Goal: Task Accomplishment & Management: Manage account settings

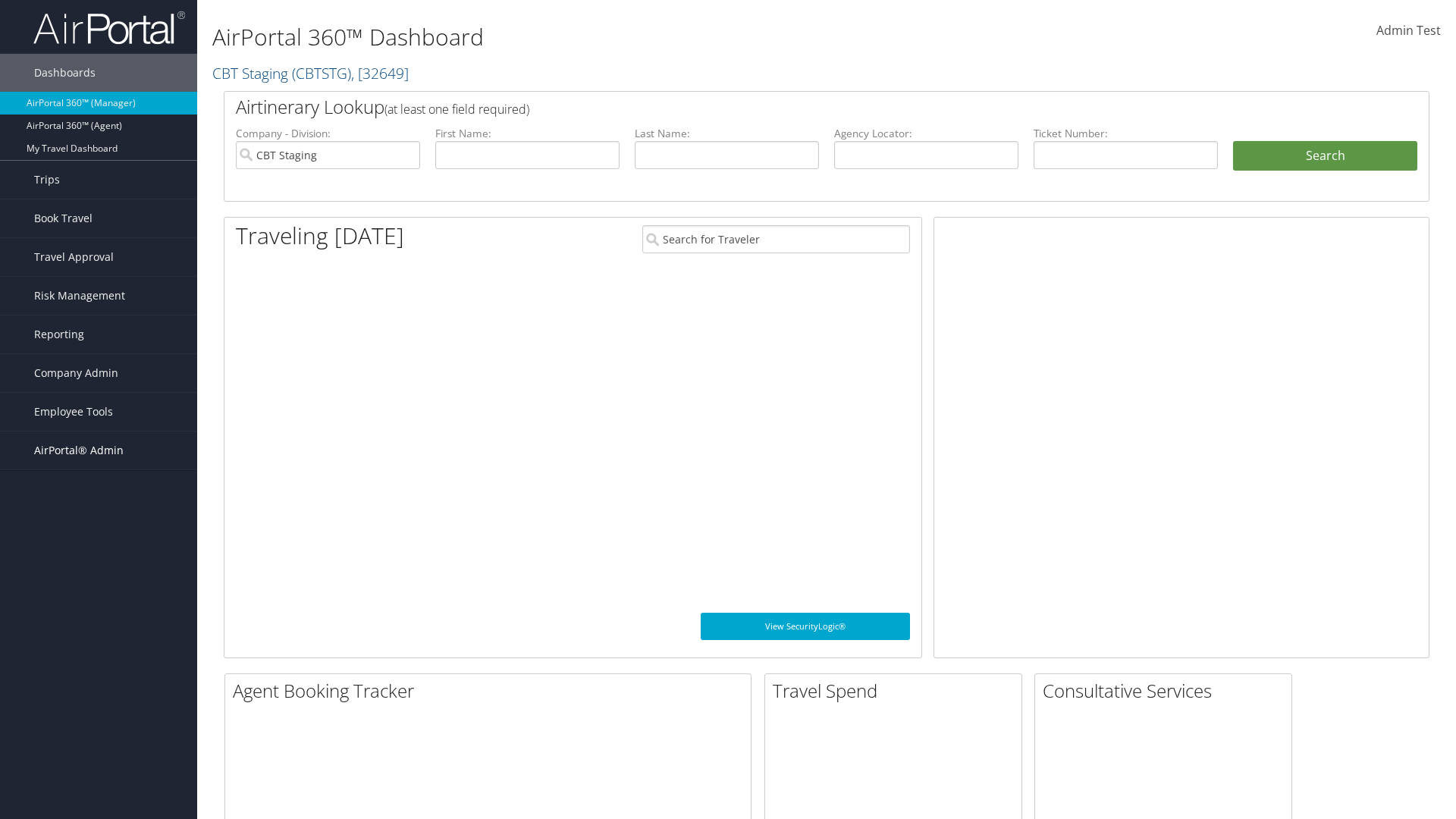
click at [99, 451] on span "AirPortal® Admin" at bounding box center [79, 451] width 90 height 38
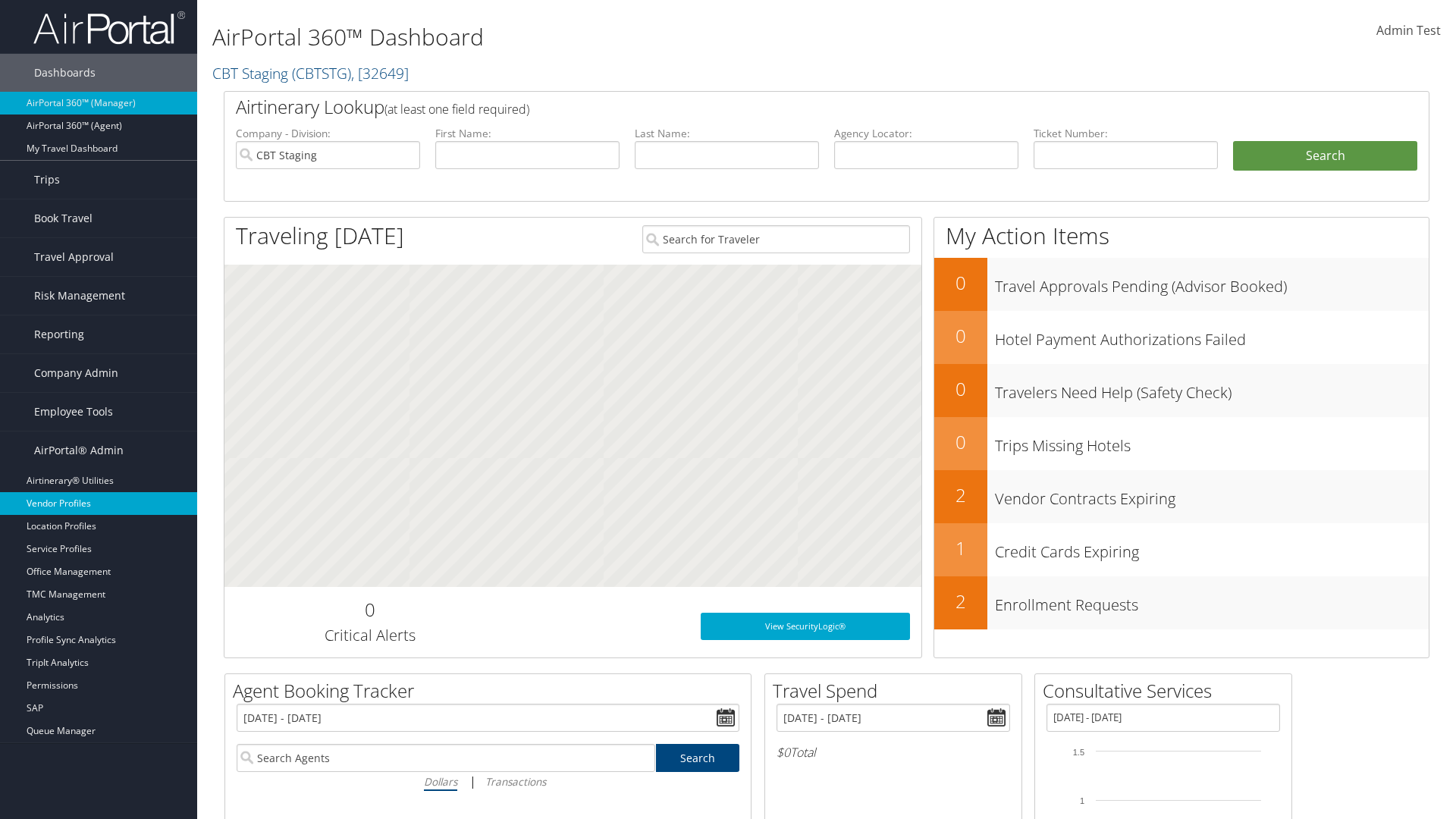
click at [99, 504] on link "Vendor Profiles" at bounding box center [99, 504] width 197 height 23
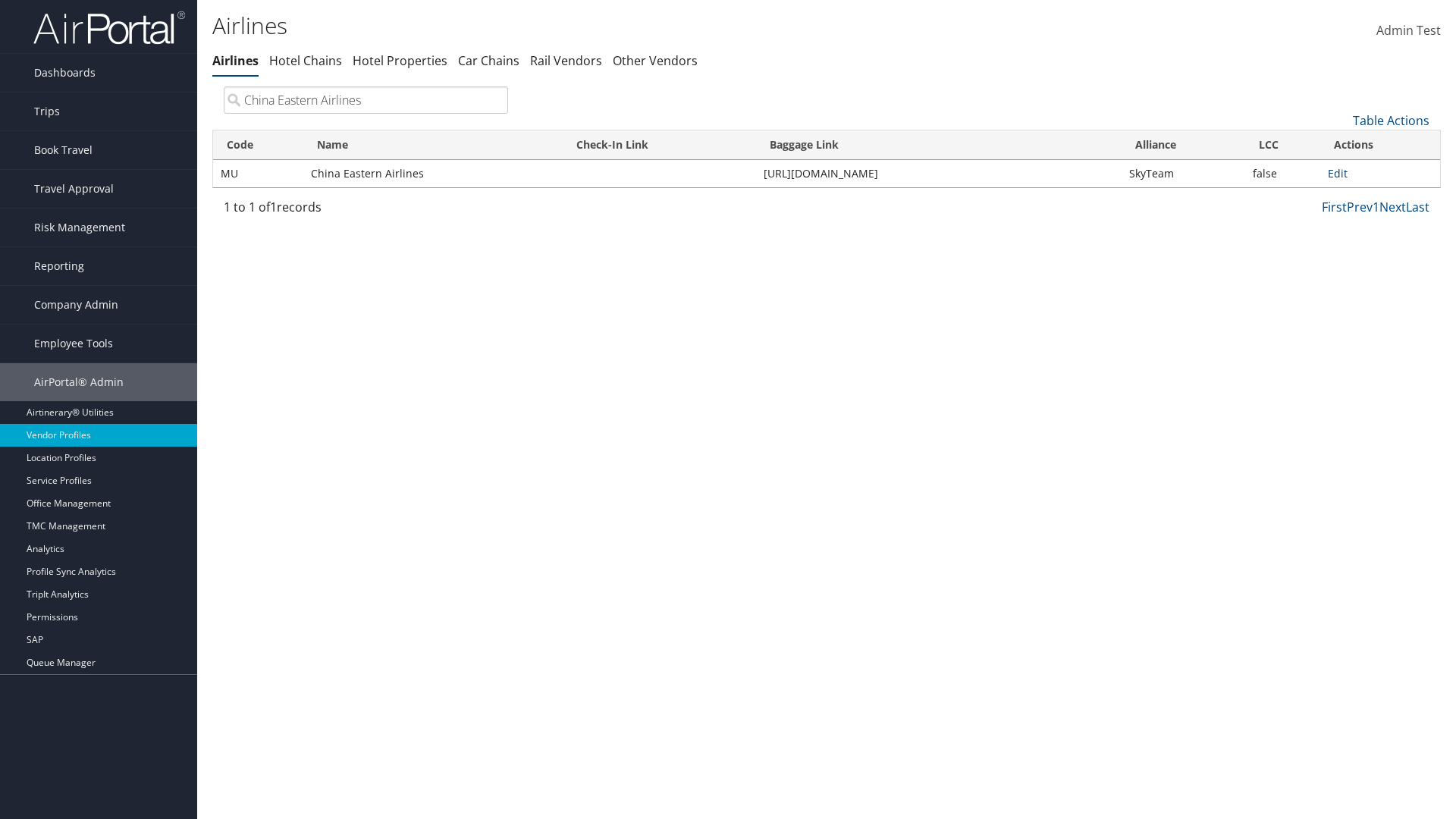
type input "China Eastern Airlines"
click at [1338, 173] on link "Edit" at bounding box center [1338, 173] width 20 height 14
select select "1"
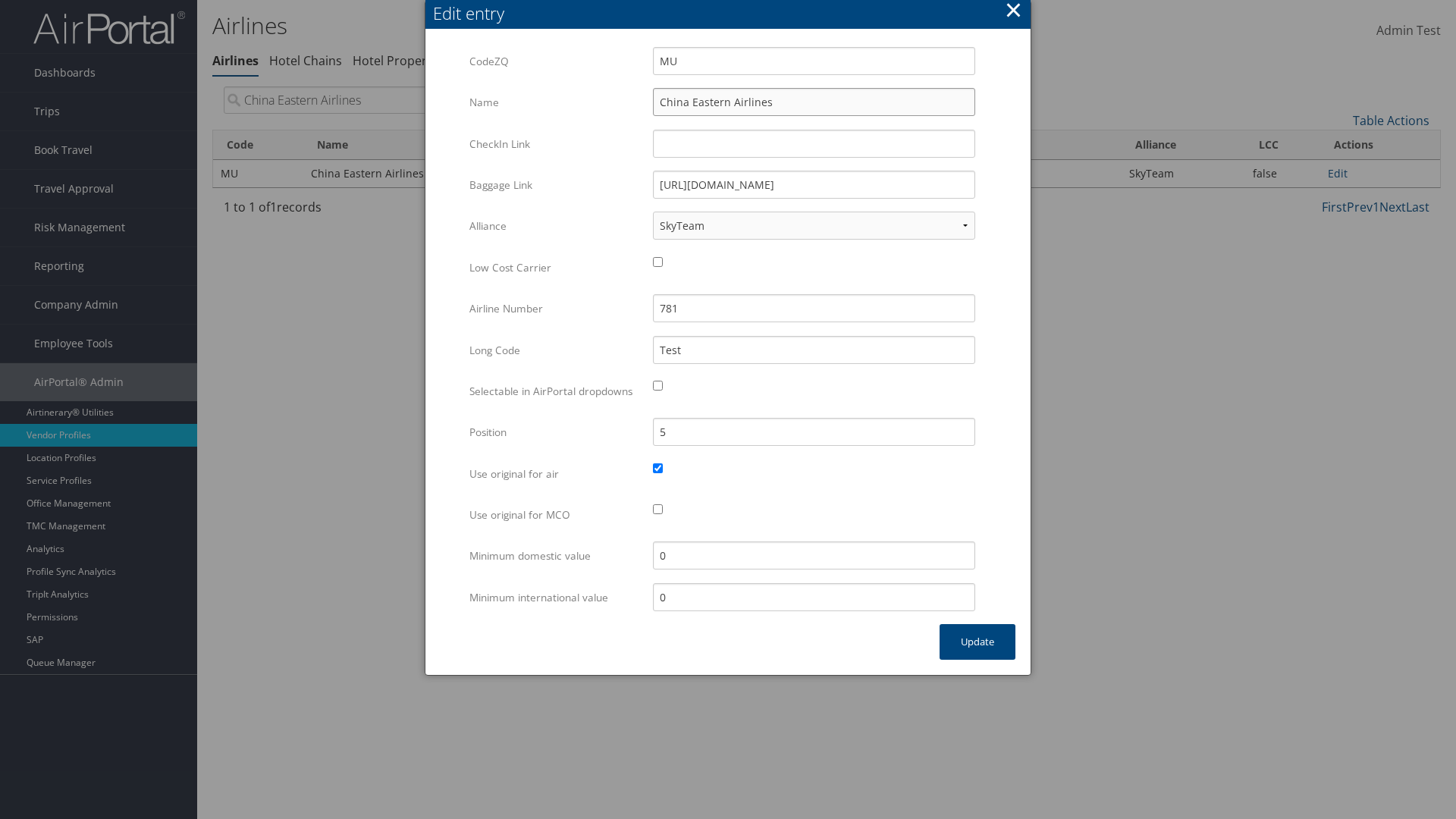
click at [813, 102] on input "China Eastern Airlines" at bounding box center [813, 102] width 322 height 28
type input "China Eastern Airlines"
click at [813, 349] on input "Test" at bounding box center [813, 349] width 322 height 28
type input "Test"
click at [978, 657] on button "Update" at bounding box center [978, 642] width 76 height 36
